Goal: Information Seeking & Learning: Check status

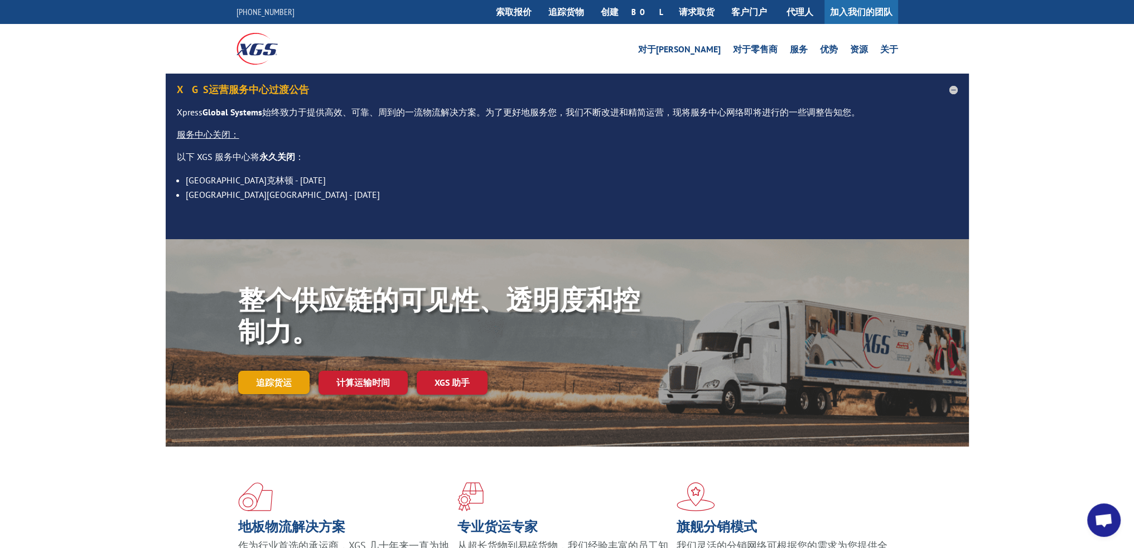
click at [284, 382] on font "追踪货运" at bounding box center [274, 382] width 36 height 11
click at [271, 380] on font "追踪货运" at bounding box center [274, 382] width 36 height 11
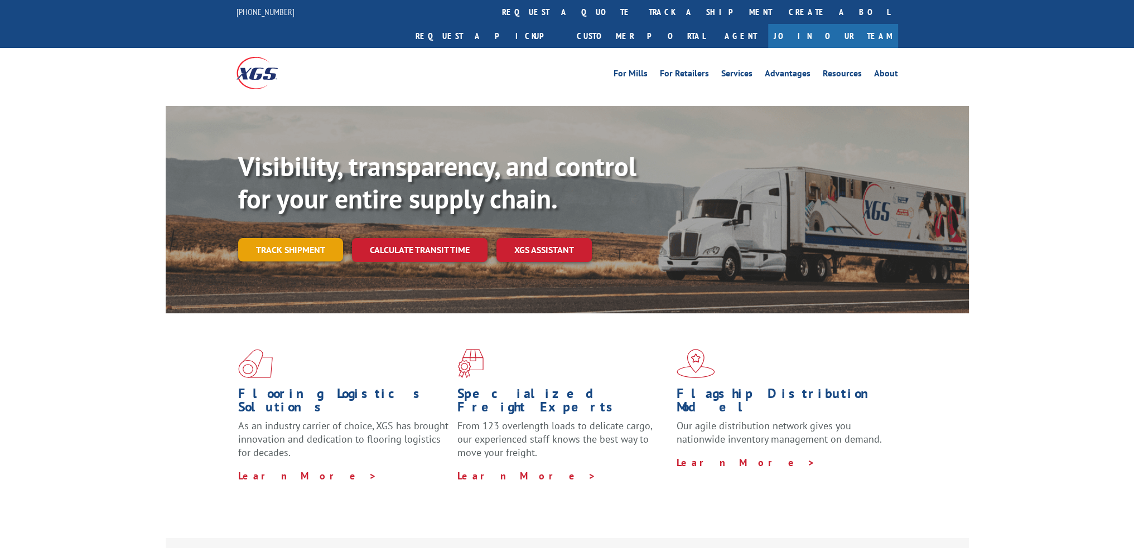
click at [297, 238] on link "Track shipment" at bounding box center [290, 249] width 105 height 23
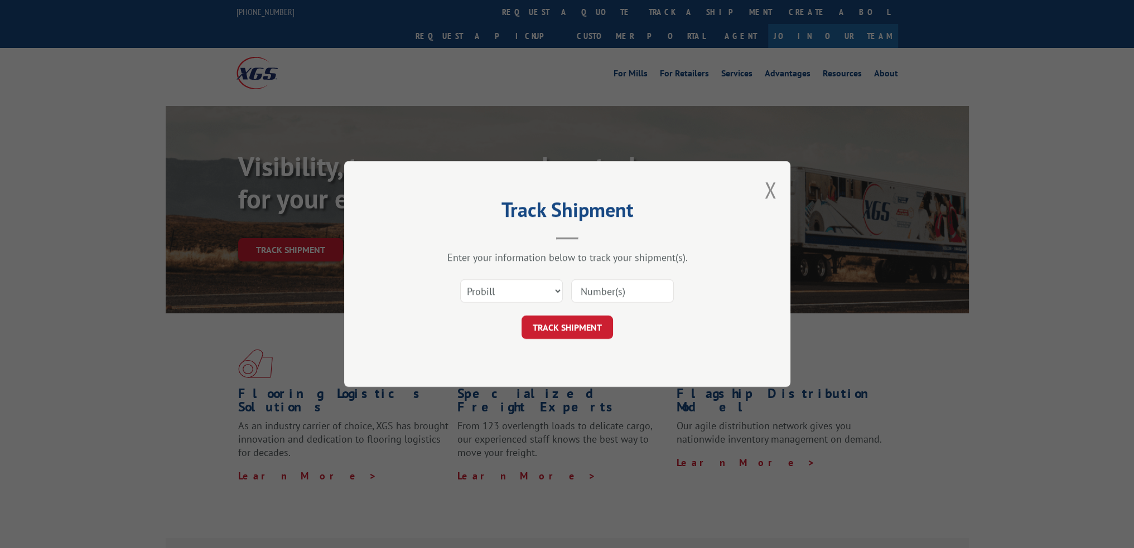
click at [626, 298] on input at bounding box center [622, 290] width 103 height 23
type input "16955632"
click at [592, 323] on button "TRACK SHIPMENT" at bounding box center [567, 327] width 91 height 23
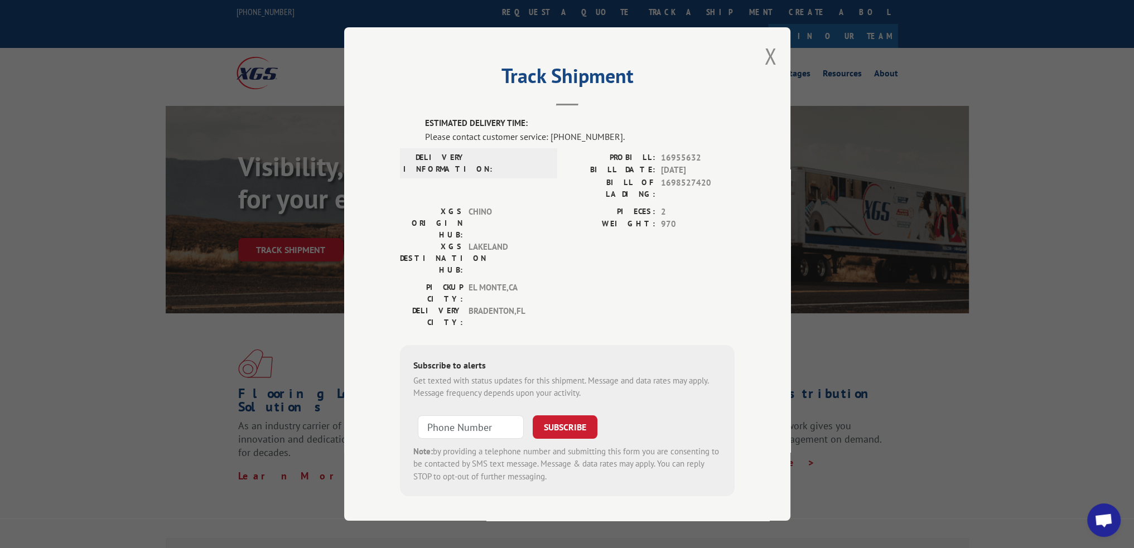
drag, startPoint x: 640, startPoint y: 266, endPoint x: 654, endPoint y: 265, distance: 13.4
click at [641, 282] on div "PICKUP CITY: EL MONTE , CA DELIVERY CITY: BRADENTON , FL" at bounding box center [567, 308] width 335 height 52
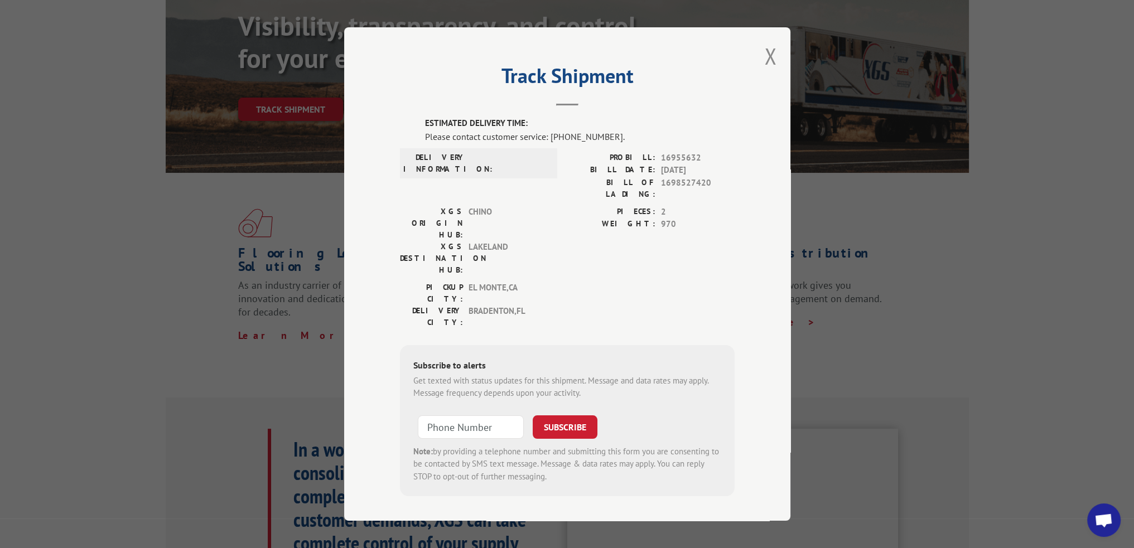
scroll to position [223, 0]
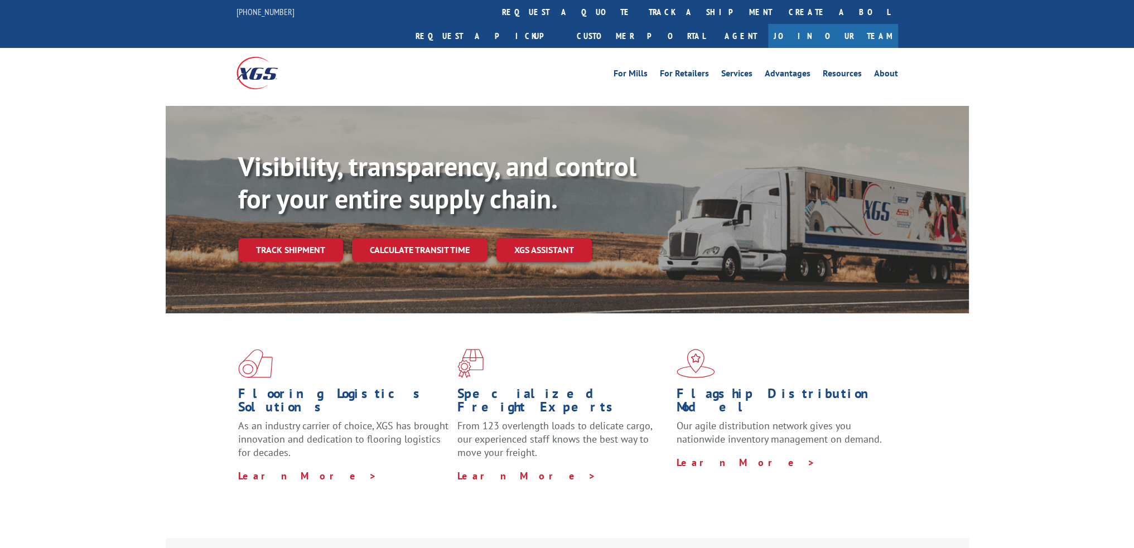
drag, startPoint x: 291, startPoint y: 227, endPoint x: 288, endPoint y: 233, distance: 6.0
click at [291, 238] on link "Track shipment" at bounding box center [290, 249] width 105 height 23
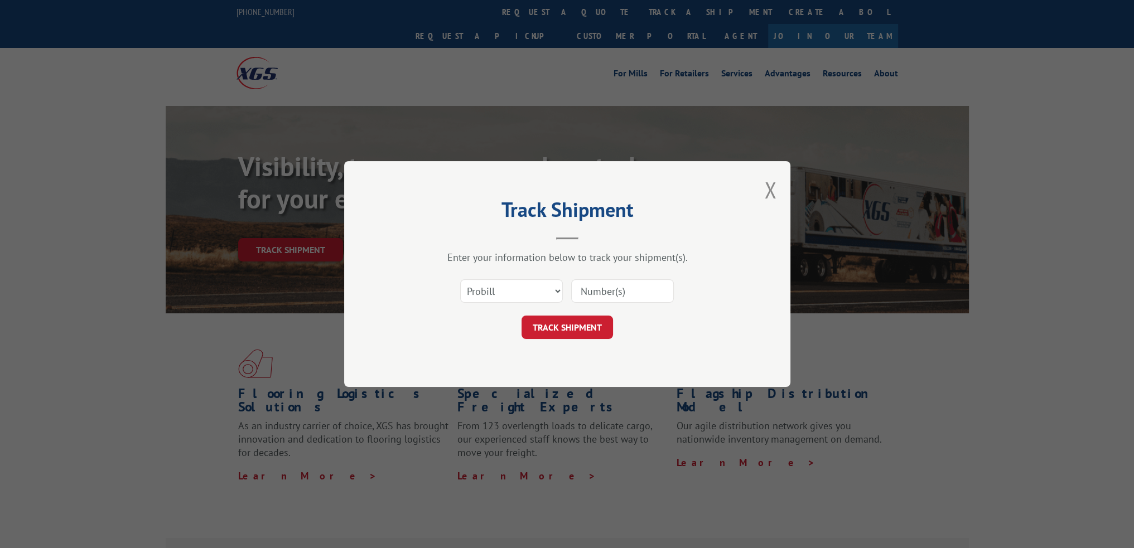
click at [639, 289] on input at bounding box center [622, 290] width 103 height 23
type input "16955632"
click at [589, 327] on button "TRACK SHIPMENT" at bounding box center [567, 327] width 91 height 23
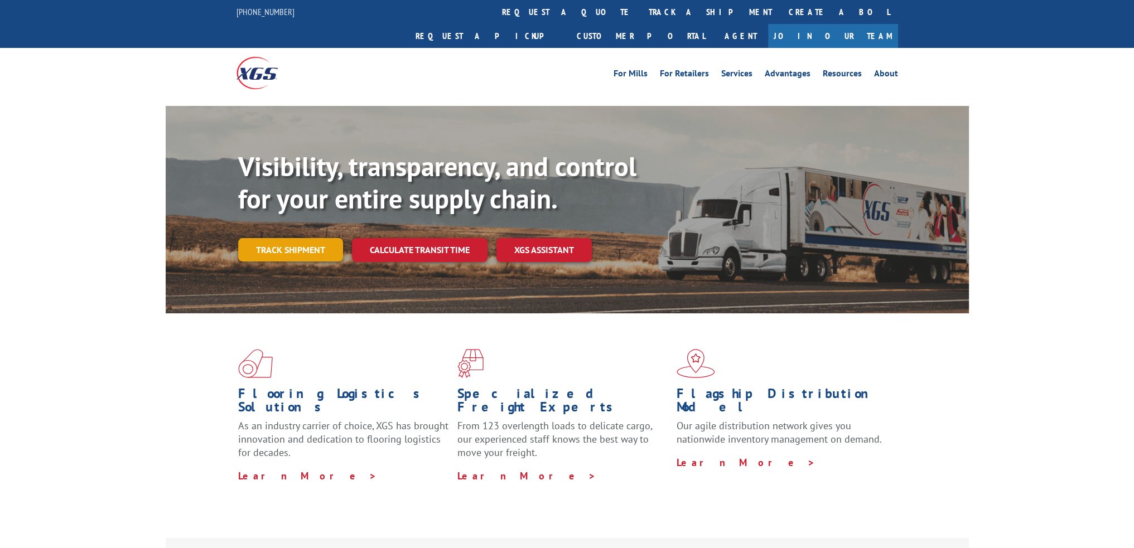
click at [301, 238] on link "Track shipment" at bounding box center [290, 249] width 105 height 23
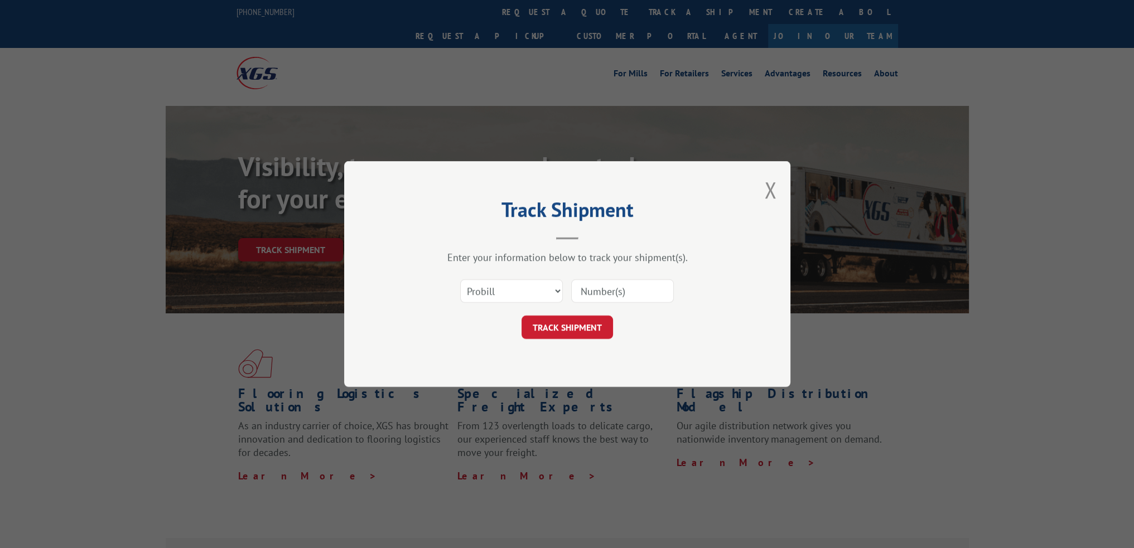
click at [622, 281] on input at bounding box center [622, 290] width 103 height 23
type input "16955632"
click at [587, 329] on button "TRACK SHIPMENT" at bounding box center [567, 327] width 91 height 23
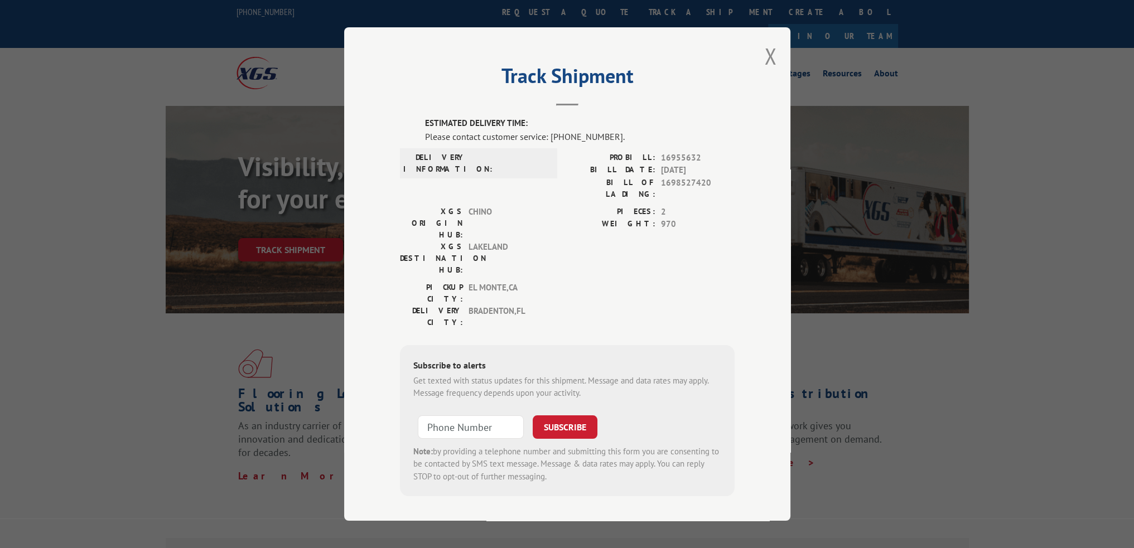
click at [716, 282] on div "PICKUP CITY: EL MONTE , CA DELIVERY CITY: BRADENTON , FL" at bounding box center [567, 308] width 335 height 52
drag, startPoint x: 1074, startPoint y: 135, endPoint x: 1024, endPoint y: 29, distance: 117.0
click at [1076, 133] on div "Track Shipment ESTIMATED DELIVERY TIME: Please contact customer service: (844) …" at bounding box center [567, 274] width 1134 height 548
